Goal: Book appointment/travel/reservation

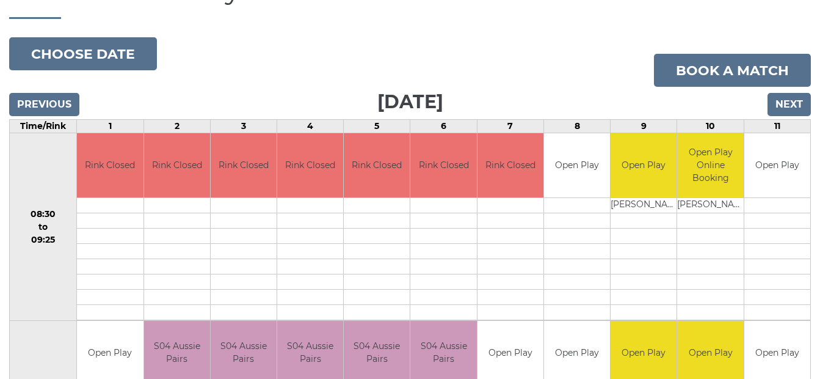
scroll to position [115, 0]
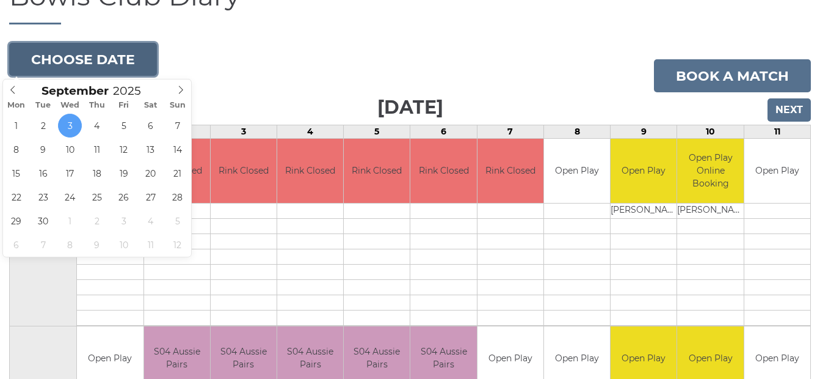
click at [69, 57] on button "Choose date" at bounding box center [83, 59] width 148 height 33
type input "2025-09-09"
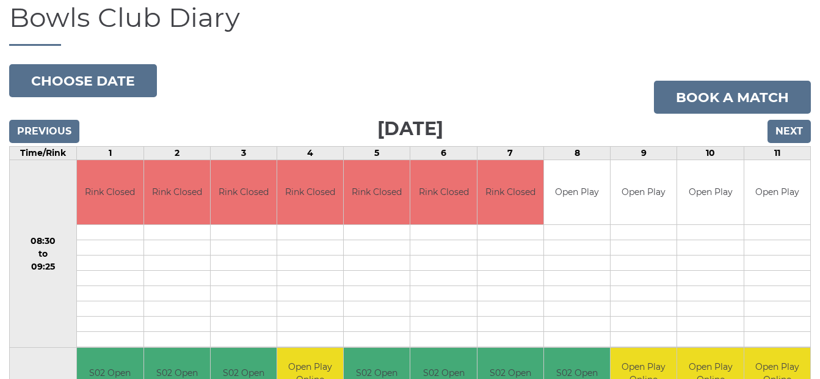
scroll to position [88, 0]
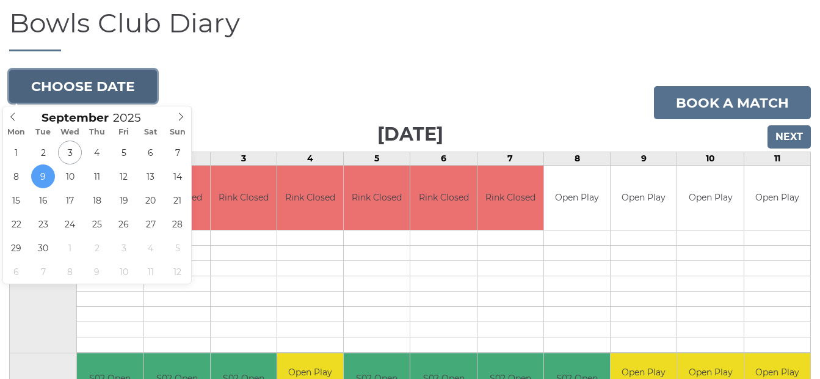
click at [74, 84] on button "Choose date" at bounding box center [83, 86] width 148 height 33
type input "2025-09-05"
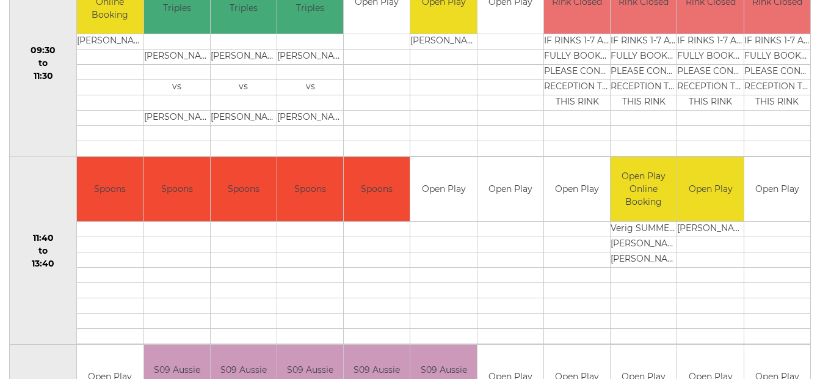
scroll to position [654, 0]
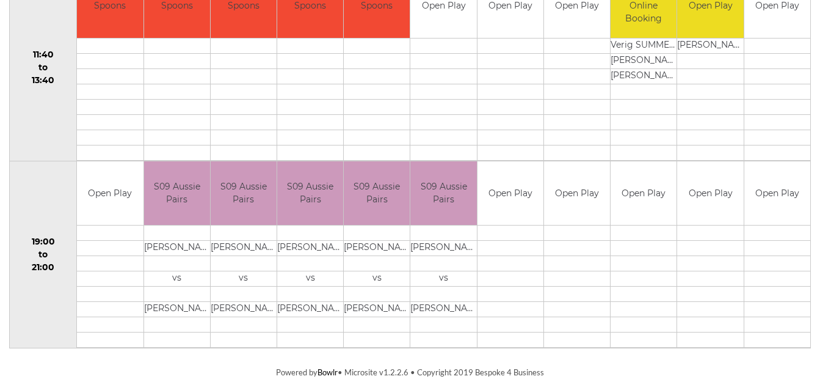
click at [299, 241] on td "[PERSON_NAME]" at bounding box center [310, 248] width 66 height 15
click at [366, 241] on td "[PERSON_NAME]" at bounding box center [377, 248] width 66 height 15
drag, startPoint x: 366, startPoint y: 241, endPoint x: 358, endPoint y: 241, distance: 8.5
click at [358, 241] on td "[PERSON_NAME]" at bounding box center [377, 248] width 66 height 15
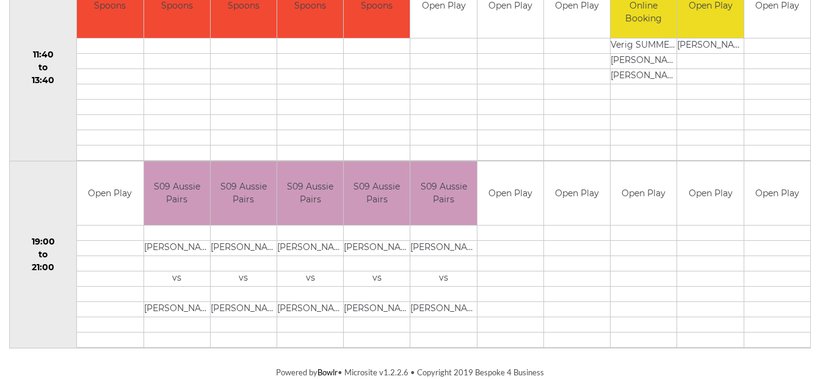
drag, startPoint x: 358, startPoint y: 241, endPoint x: 409, endPoint y: 241, distance: 50.7
click at [409, 241] on td "[PERSON_NAME]" at bounding box center [377, 248] width 66 height 15
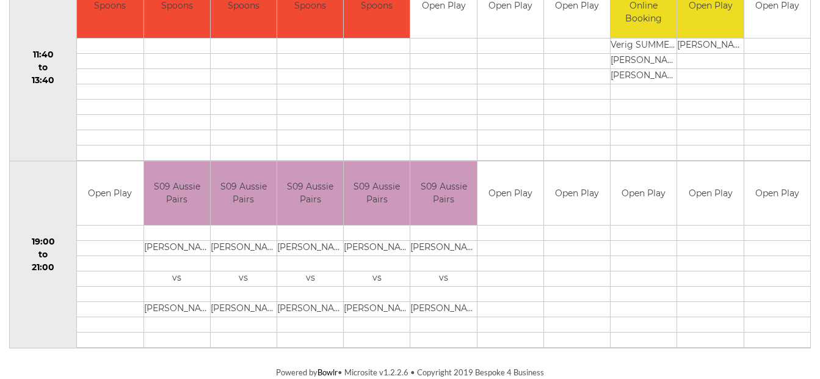
click at [409, 241] on td "[PERSON_NAME]" at bounding box center [377, 248] width 66 height 15
drag, startPoint x: 184, startPoint y: 241, endPoint x: 234, endPoint y: 241, distance: 49.5
click at [234, 241] on tr "19:00 to 21:00 Open Play" at bounding box center [410, 254] width 801 height 187
click at [229, 239] on td at bounding box center [244, 232] width 66 height 15
drag, startPoint x: 123, startPoint y: 239, endPoint x: 329, endPoint y: 239, distance: 206.4
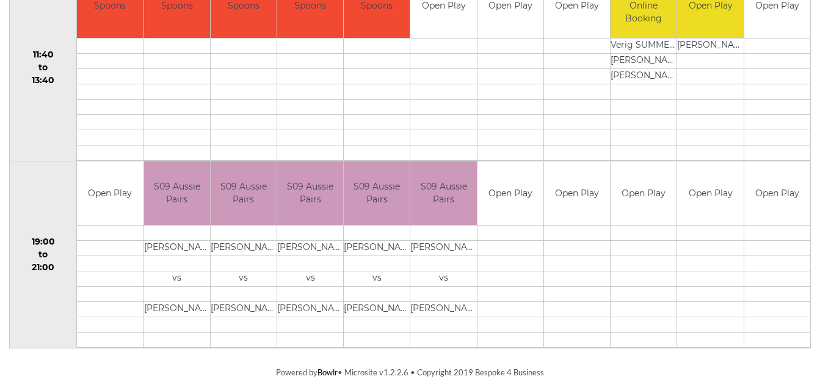
click at [329, 239] on td at bounding box center [310, 232] width 66 height 15
click at [441, 239] on td at bounding box center [443, 232] width 66 height 15
click at [448, 239] on td at bounding box center [443, 232] width 66 height 15
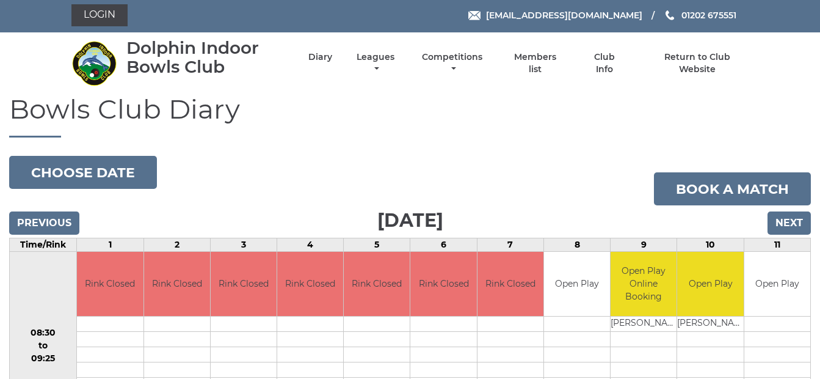
scroll to position [0, 0]
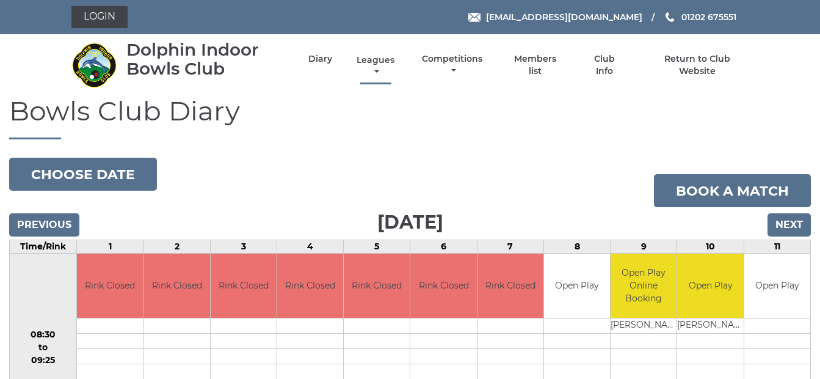
click at [377, 60] on link "Leagues" at bounding box center [376, 66] width 44 height 24
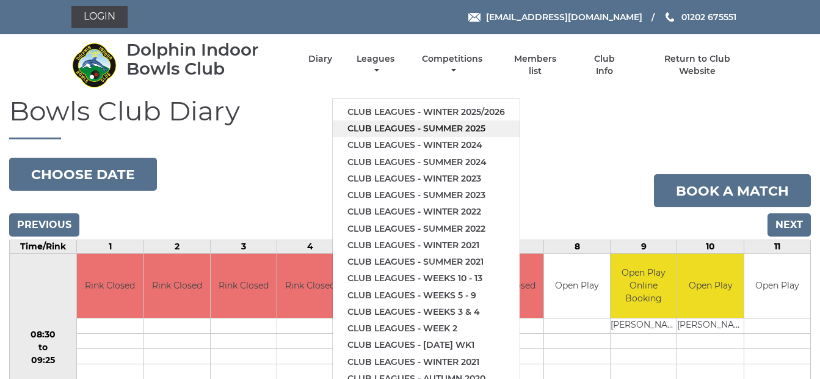
click at [440, 126] on link "Club leagues - Summer 2025" at bounding box center [426, 128] width 187 height 16
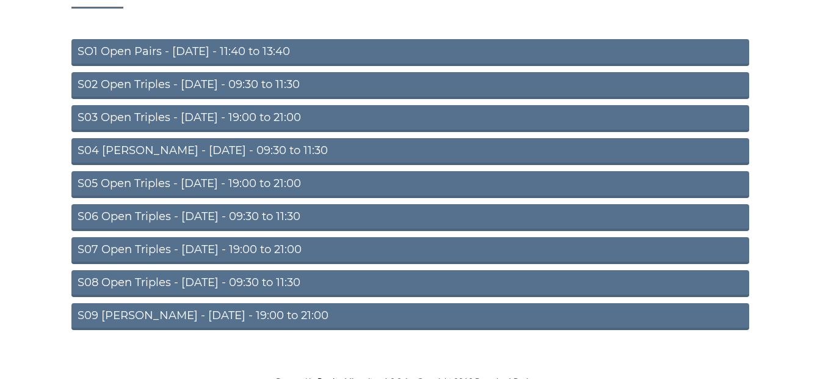
scroll to position [136, 0]
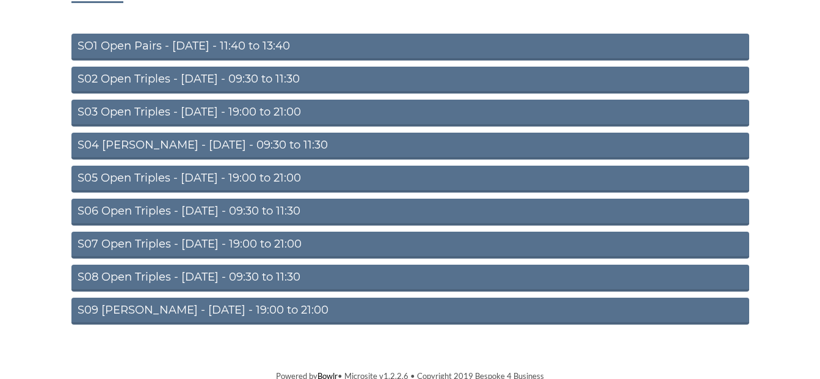
click at [126, 304] on link "S09 Aussie Pairs - Friday - 19:00 to 21:00" at bounding box center [410, 310] width 678 height 27
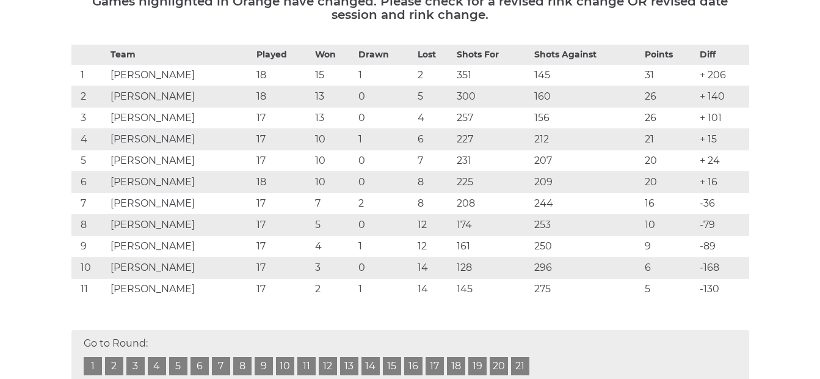
scroll to position [1503, 0]
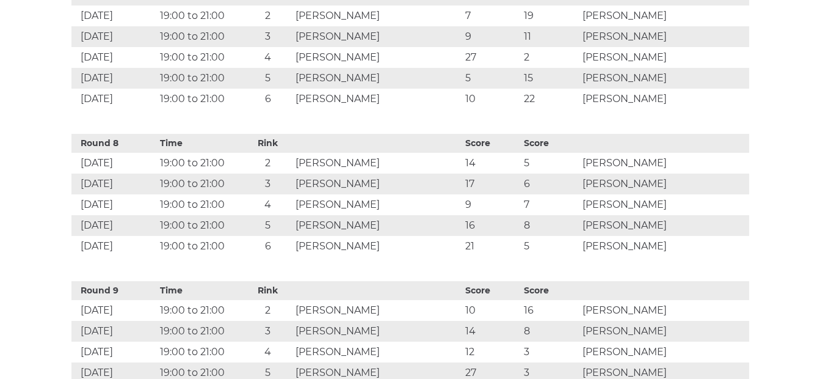
drag, startPoint x: 827, startPoint y: 163, endPoint x: 641, endPoint y: 299, distance: 230.7
